Goal: Communication & Community: Answer question/provide support

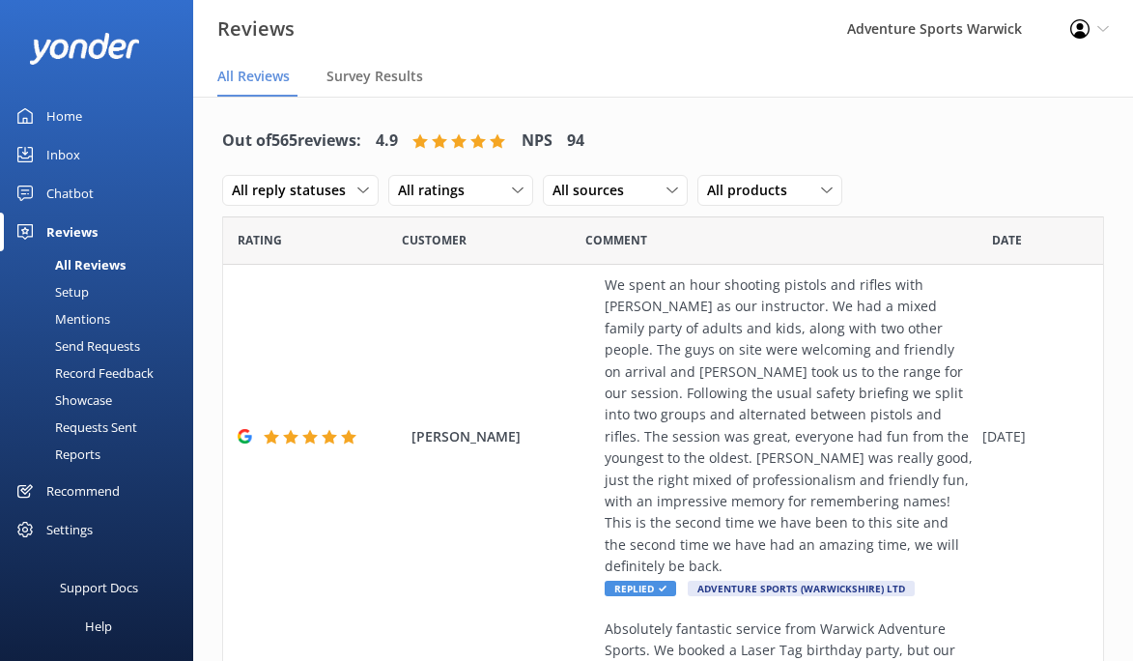
click at [73, 125] on div "Home" at bounding box center [64, 116] width 36 height 39
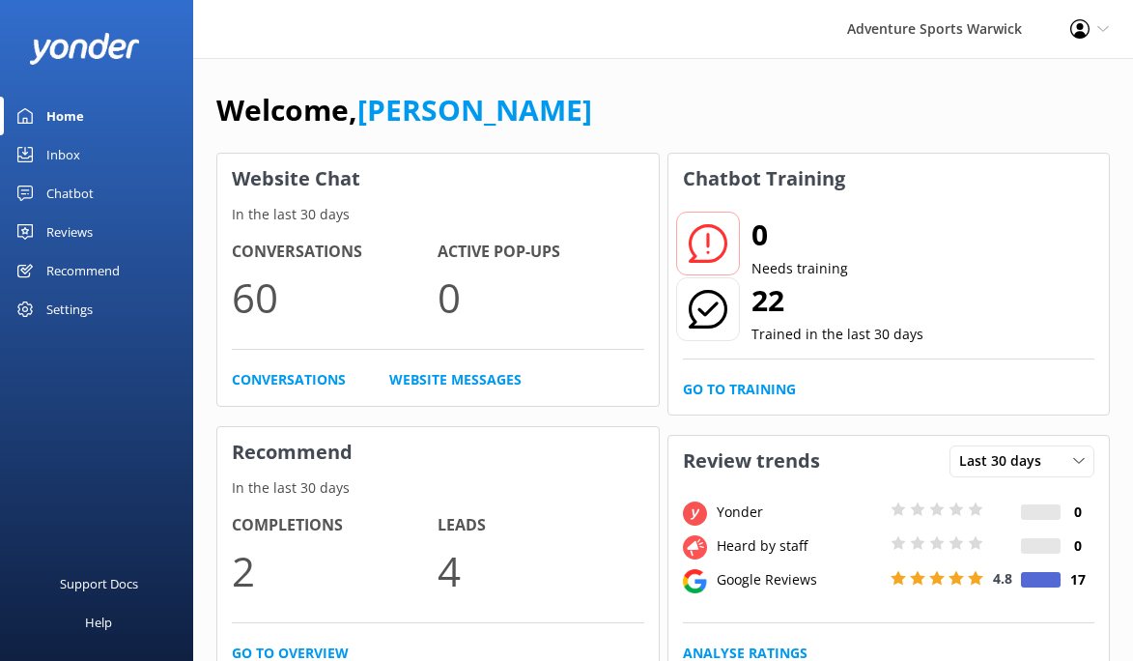
click at [62, 227] on div "Reviews" at bounding box center [69, 231] width 46 height 39
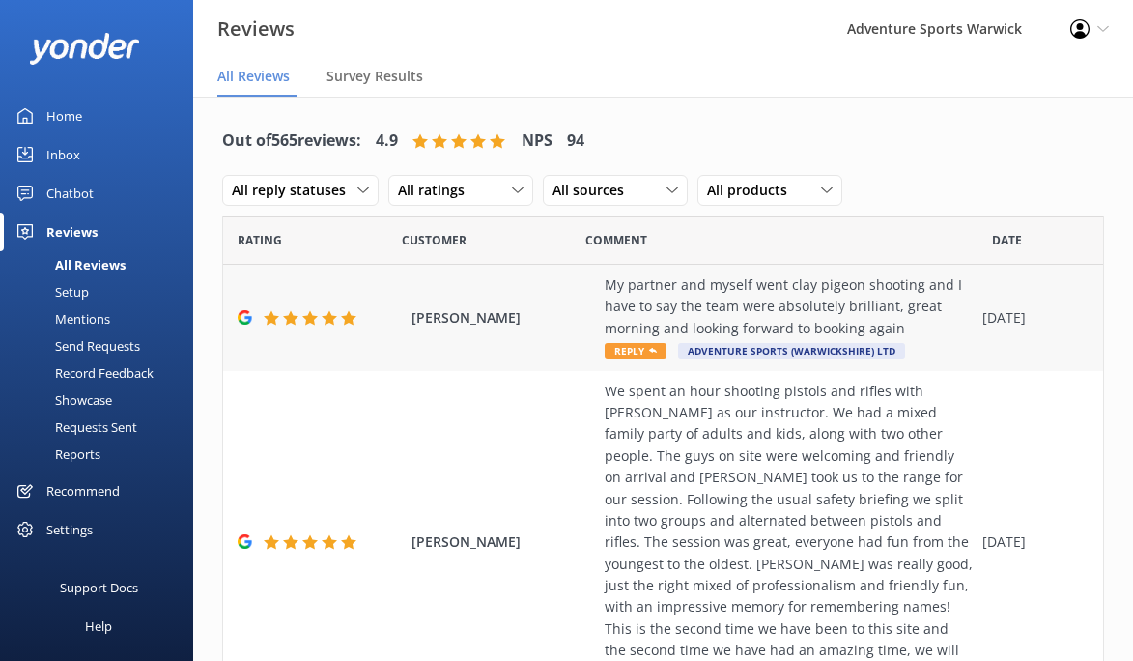
click at [638, 353] on span "Reply" at bounding box center [636, 350] width 62 height 15
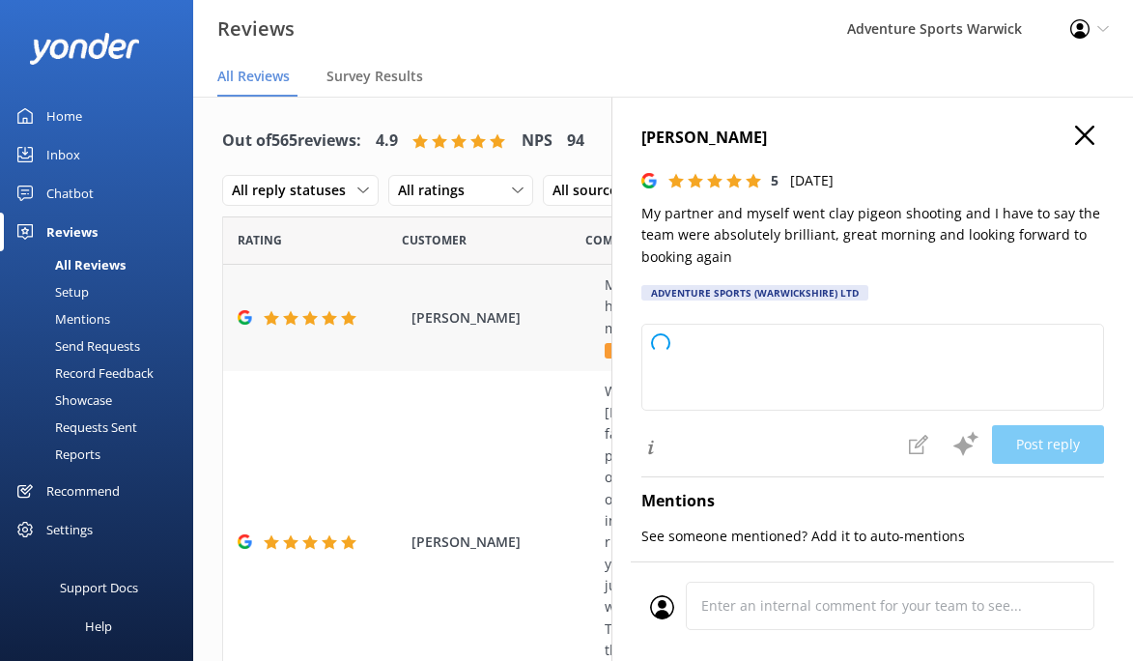
type textarea "Thank you so much for your wonderful review! We're delighted to hear you both h…"
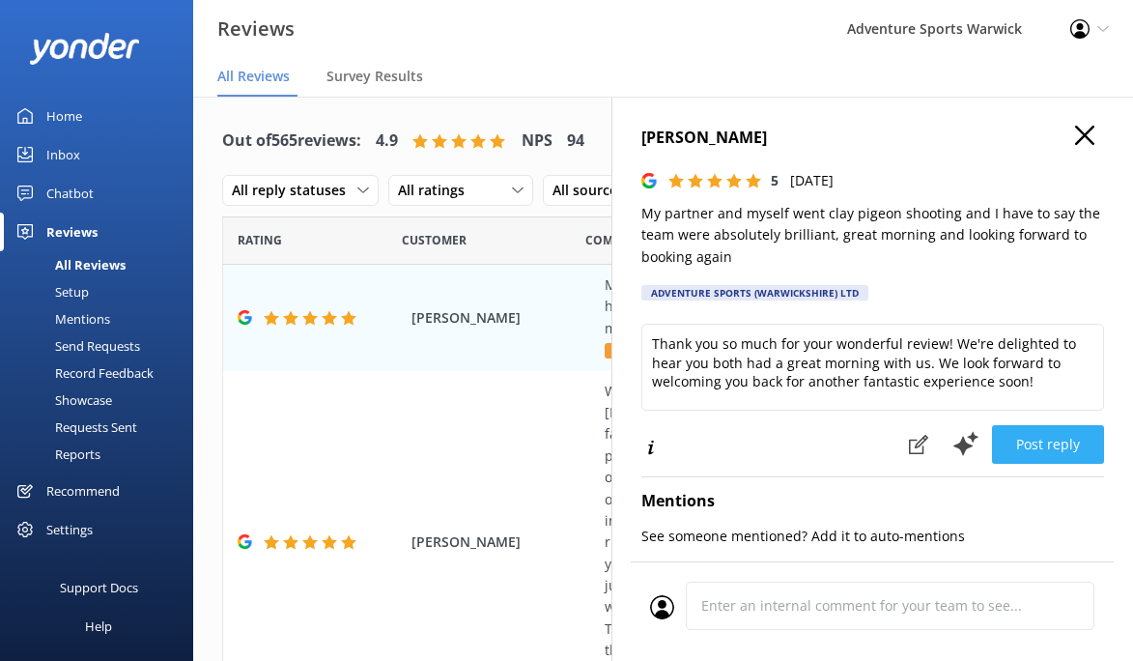
click at [1067, 445] on button "Post reply" at bounding box center [1048, 444] width 112 height 39
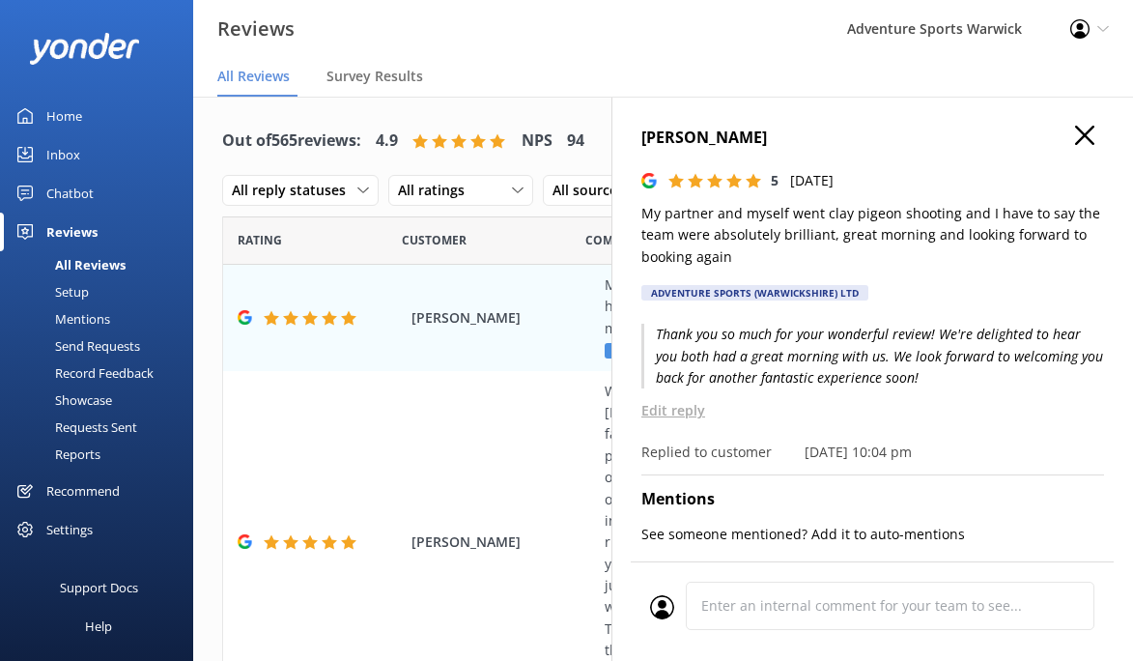
click at [1083, 137] on icon "button" at bounding box center [1084, 135] width 19 height 19
